Goal: Navigation & Orientation: Find specific page/section

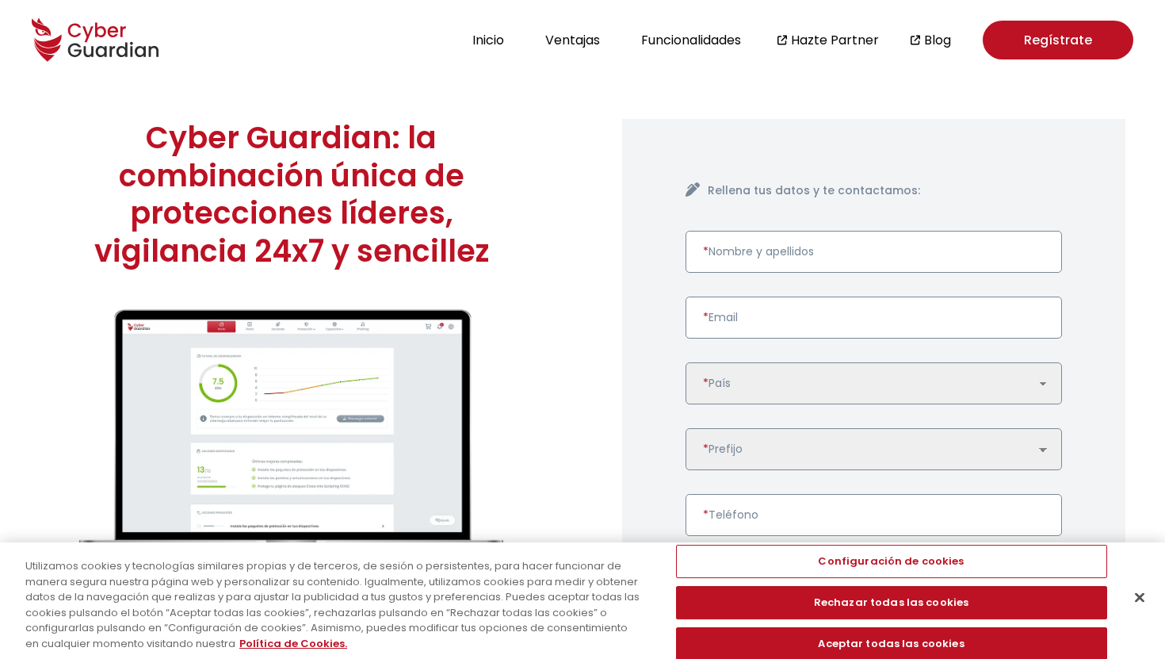
click at [97, 42] on icon at bounding box center [95, 39] width 127 height 55
click at [477, 40] on button "Inicio" at bounding box center [488, 39] width 41 height 21
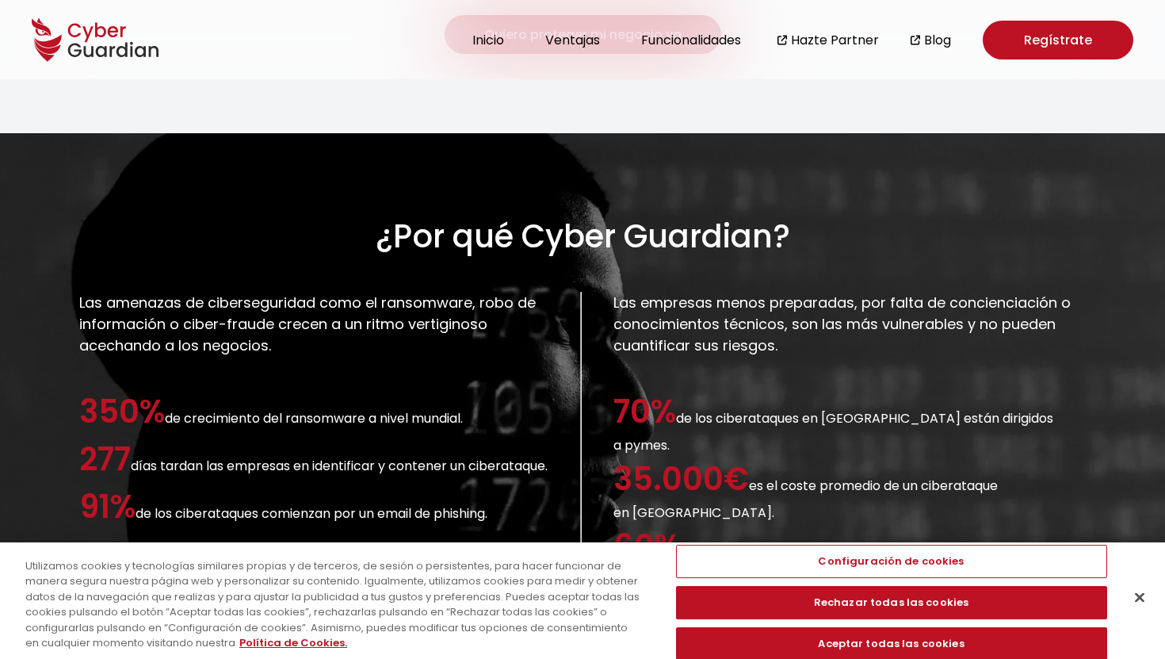
scroll to position [1560, 0]
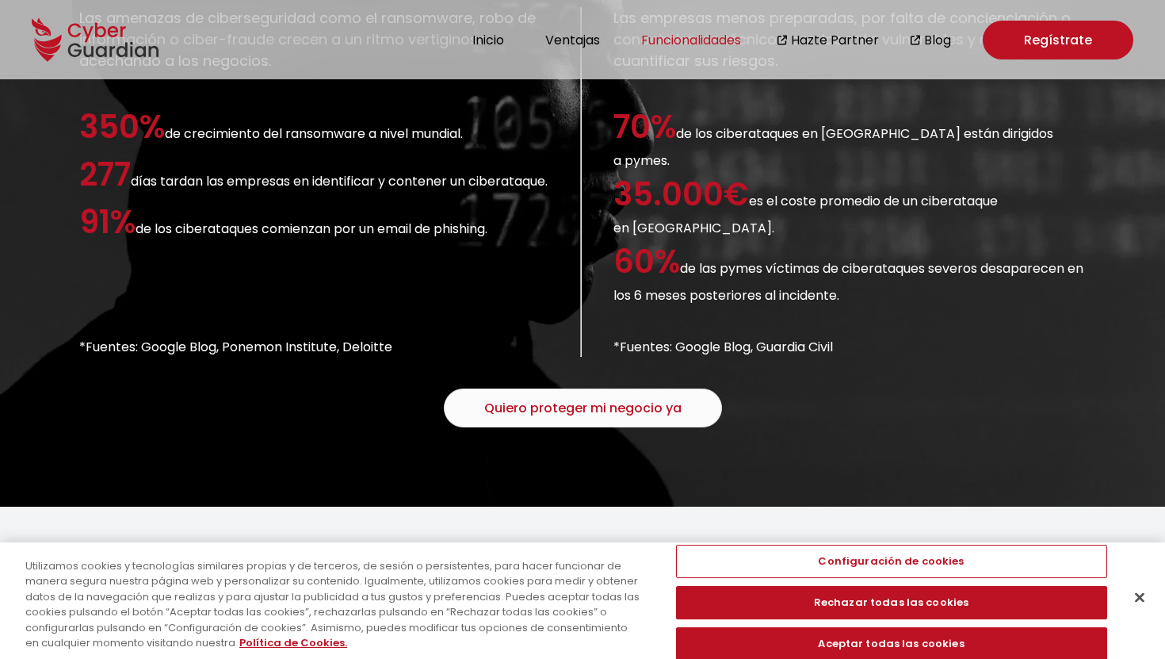
click at [714, 41] on button "Funcionalidades" at bounding box center [690, 39] width 109 height 21
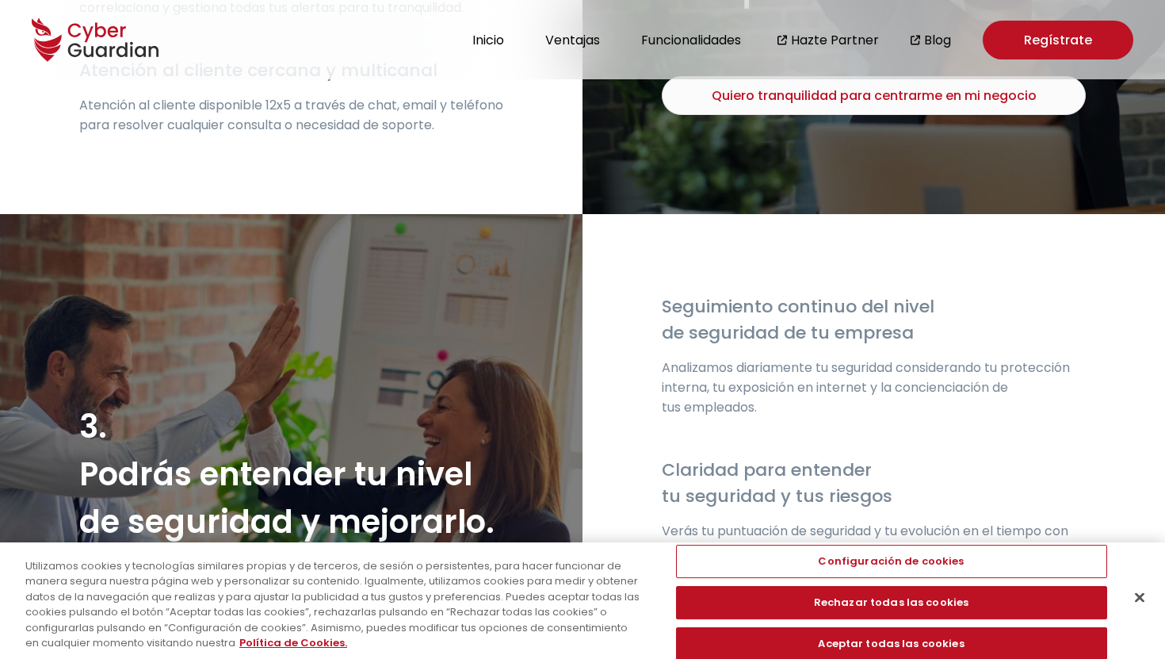
scroll to position [3110, 0]
